Goal: Transaction & Acquisition: Purchase product/service

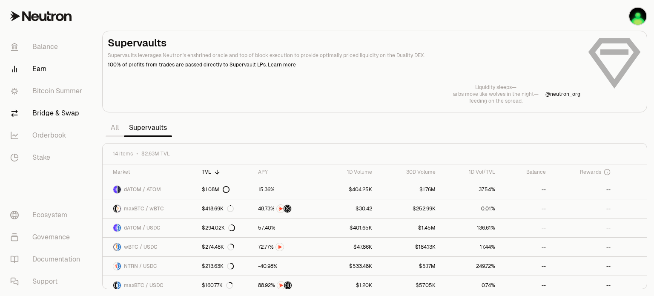
click at [44, 116] on link "Bridge & Swap" at bounding box center [47, 113] width 89 height 22
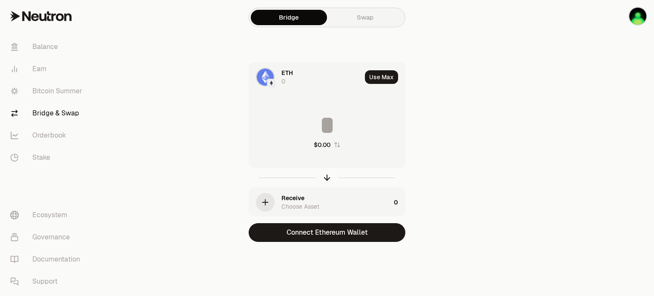
click at [285, 74] on span "ETH" at bounding box center [288, 73] width 12 height 9
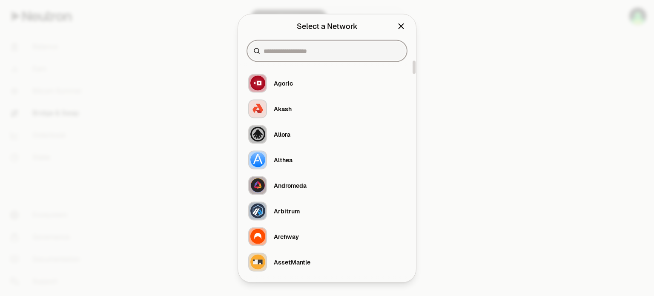
click at [295, 48] on input at bounding box center [332, 50] width 137 height 9
click at [403, 27] on icon "Close" at bounding box center [401, 25] width 9 height 9
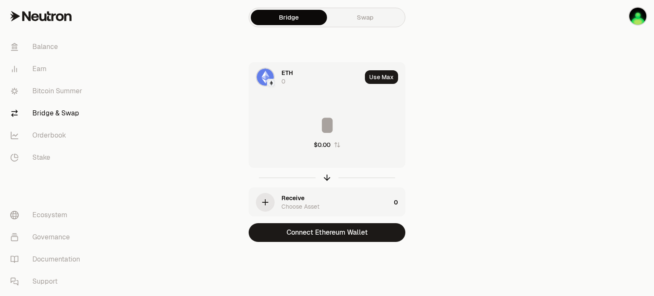
click at [328, 122] on input at bounding box center [327, 125] width 156 height 26
click at [299, 72] on div "ETH 0" at bounding box center [322, 77] width 80 height 17
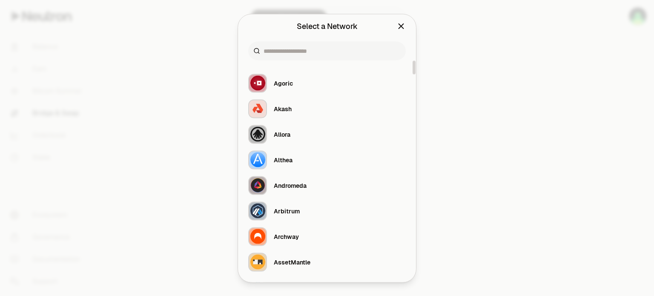
click at [400, 24] on icon "Close" at bounding box center [401, 26] width 5 height 5
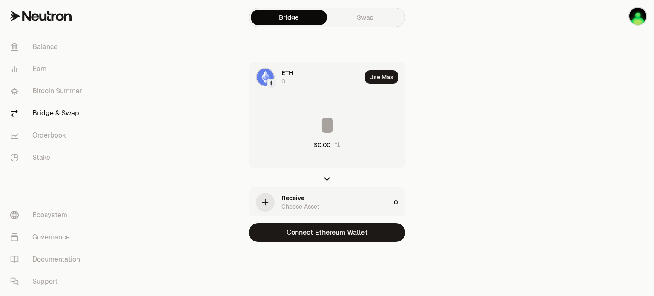
click at [359, 18] on link "Swap" at bounding box center [365, 17] width 76 height 15
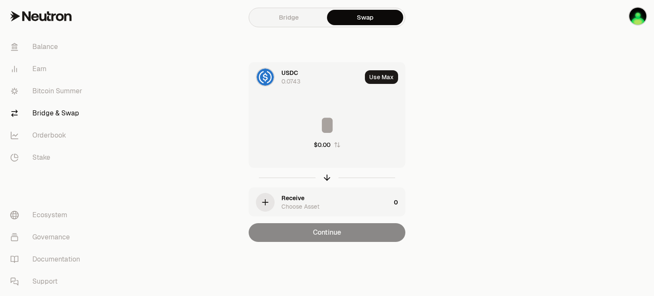
click at [288, 70] on span "USDC" at bounding box center [290, 73] width 17 height 9
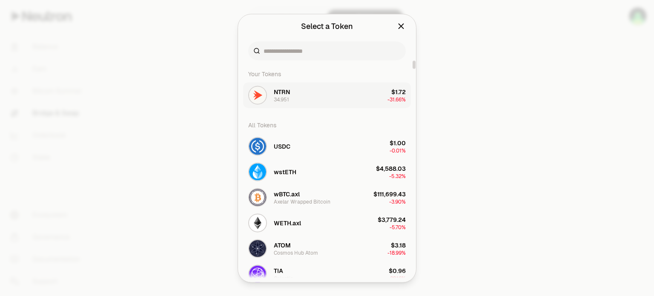
click at [288, 93] on span "NTRN" at bounding box center [282, 91] width 16 height 9
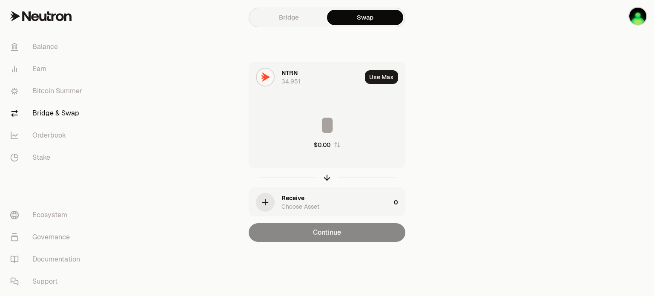
click at [330, 119] on input at bounding box center [327, 125] width 156 height 26
type input "**"
click at [279, 203] on div "Receive Choose Asset" at bounding box center [319, 202] width 141 height 29
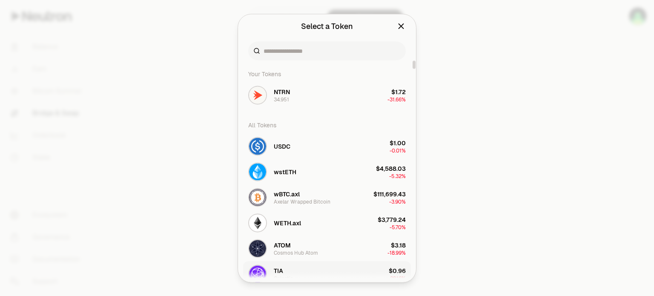
click at [277, 267] on span "TIA" at bounding box center [278, 270] width 9 height 9
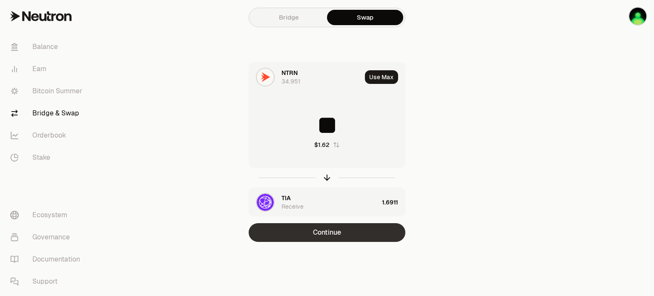
click at [325, 231] on button "Continue" at bounding box center [327, 232] width 157 height 19
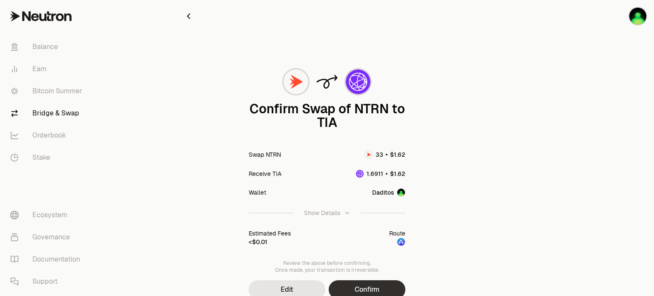
click at [377, 289] on button "Confirm" at bounding box center [367, 289] width 77 height 19
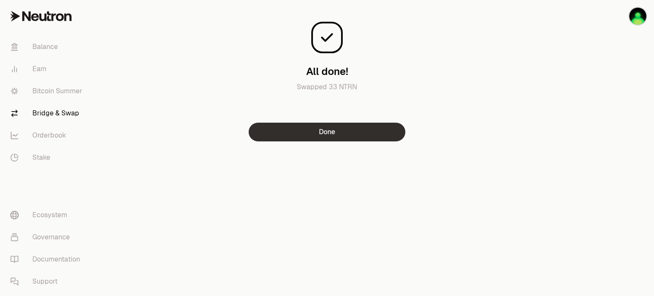
click at [327, 138] on button "Done" at bounding box center [327, 132] width 157 height 19
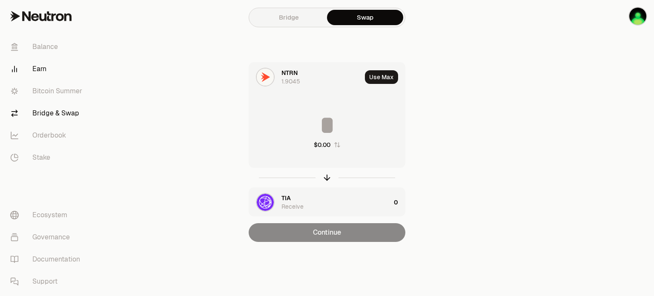
click at [41, 69] on link "Earn" at bounding box center [47, 69] width 89 height 22
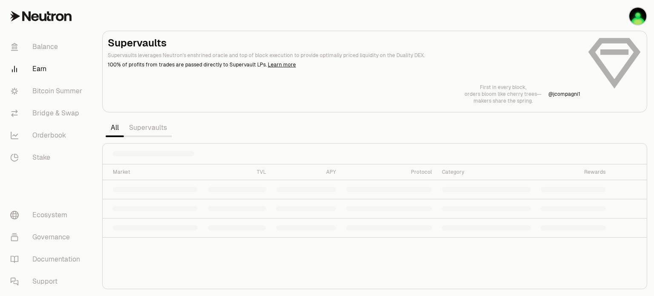
click at [138, 123] on link "Supervaults" at bounding box center [148, 127] width 48 height 17
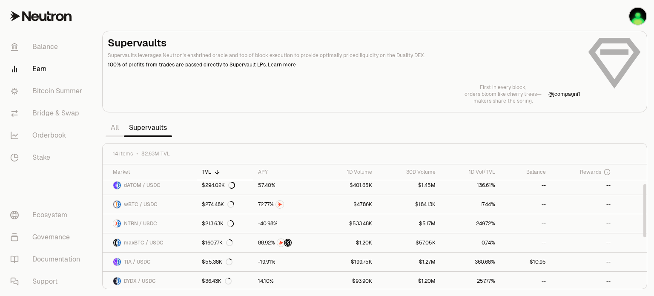
scroll to position [85, 0]
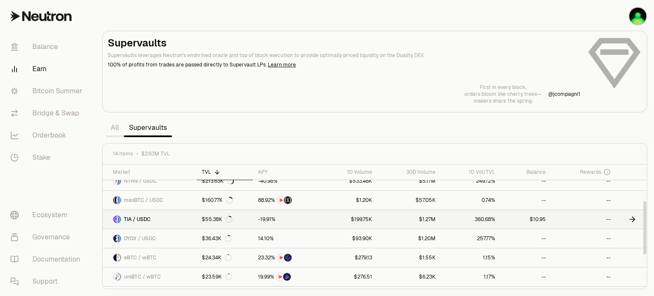
click at [322, 219] on link "$199.75K" at bounding box center [348, 219] width 58 height 19
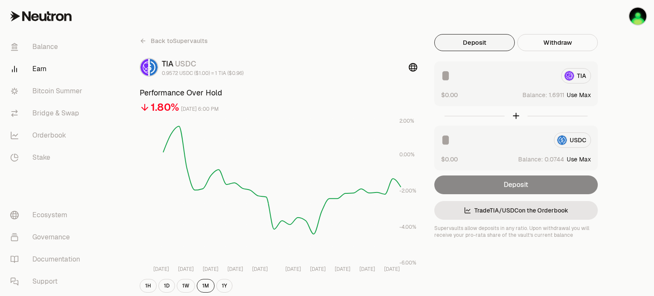
click at [584, 96] on button "Use Max" at bounding box center [579, 95] width 24 height 9
type input "********"
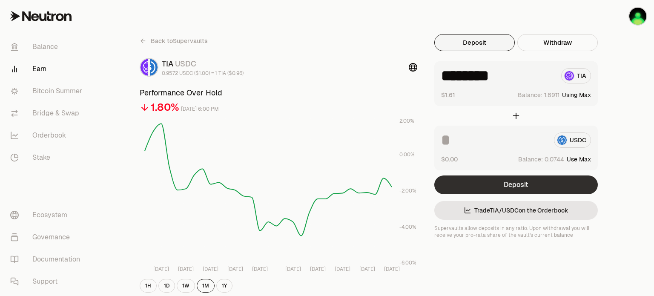
click at [520, 189] on button "Deposit" at bounding box center [516, 184] width 164 height 19
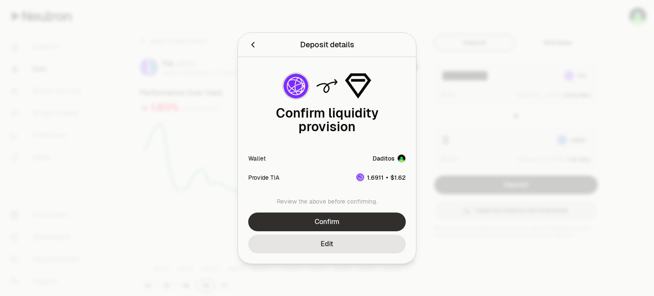
click at [337, 221] on button "Confirm" at bounding box center [327, 222] width 158 height 19
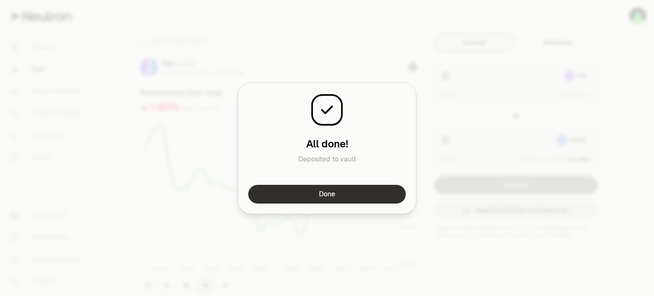
click at [341, 193] on button "Done" at bounding box center [327, 194] width 158 height 19
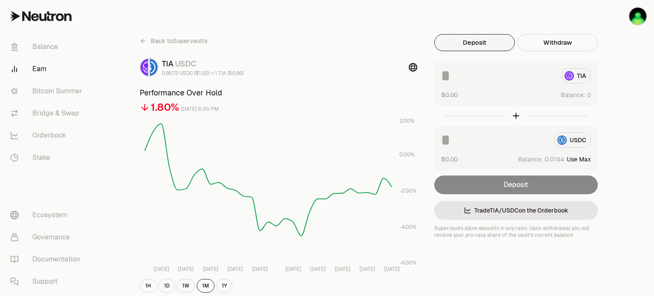
click at [43, 69] on link "Earn" at bounding box center [47, 69] width 89 height 22
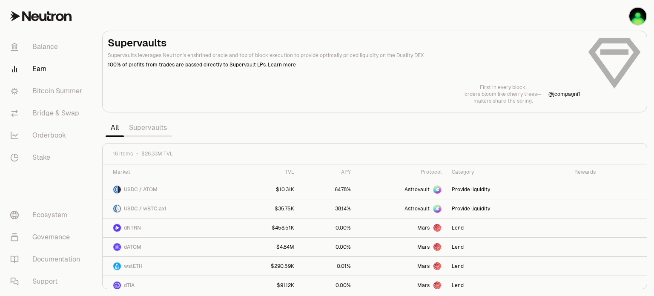
click at [150, 129] on link "Supervaults" at bounding box center [148, 127] width 48 height 17
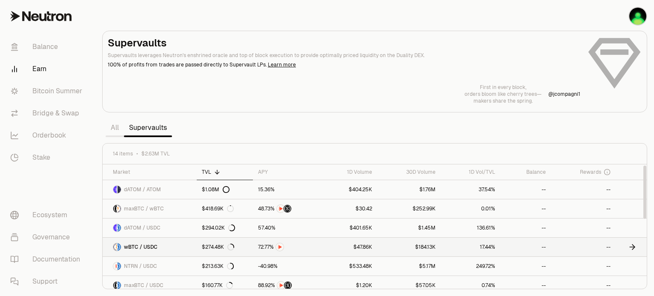
scroll to position [85, 0]
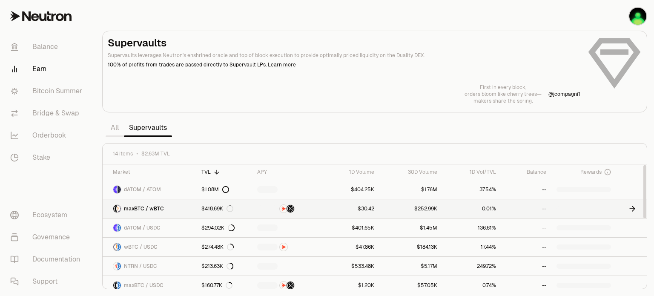
scroll to position [85, 0]
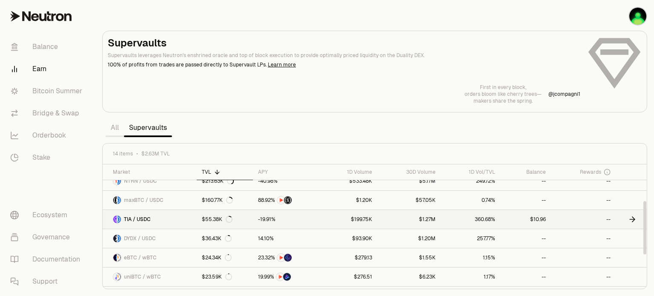
click at [322, 217] on link "$199.75K" at bounding box center [348, 219] width 58 height 19
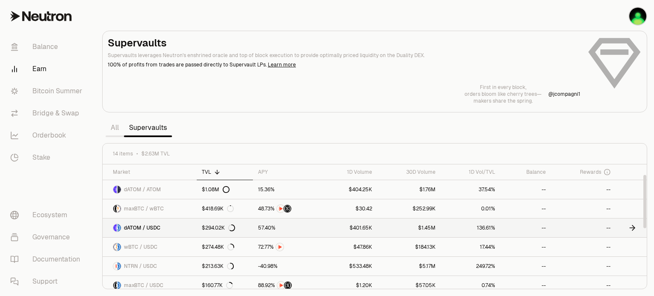
scroll to position [43, 0]
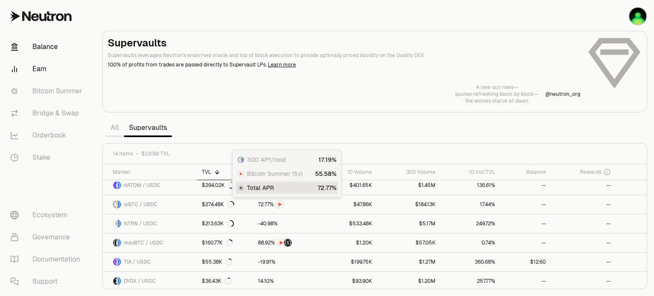
click at [39, 48] on link "Balance" at bounding box center [47, 47] width 89 height 22
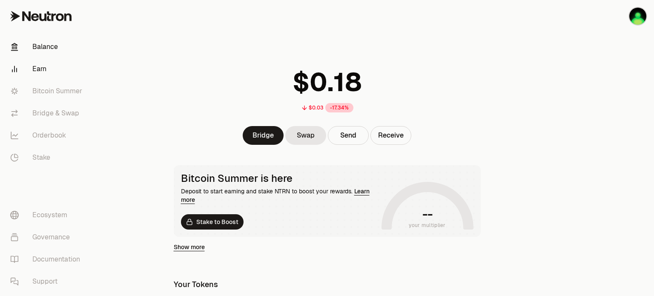
click at [36, 73] on link "Earn" at bounding box center [47, 69] width 89 height 22
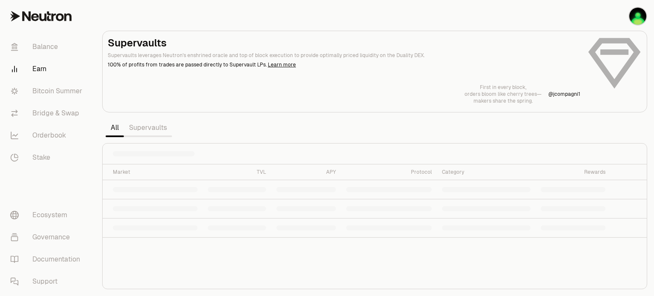
click at [149, 130] on link "Supervaults" at bounding box center [148, 127] width 48 height 17
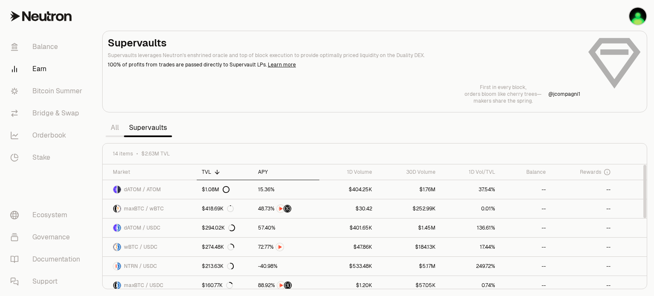
click at [264, 172] on div "APY" at bounding box center [286, 172] width 56 height 7
